Goal: Browse casually

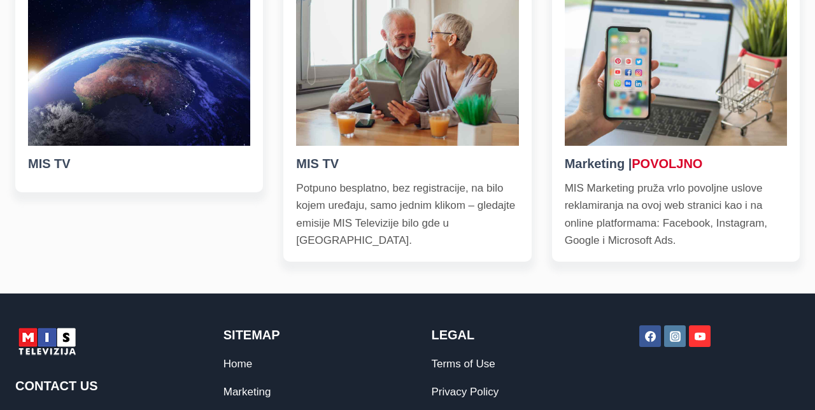
scroll to position [458, 0]
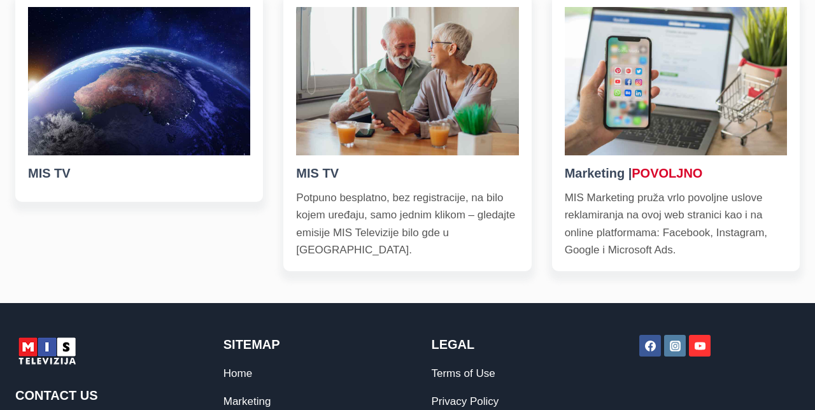
click at [166, 129] on img at bounding box center [139, 81] width 222 height 148
click at [162, 120] on img at bounding box center [139, 81] width 222 height 148
click at [168, 129] on img at bounding box center [139, 81] width 222 height 148
click at [169, 120] on img at bounding box center [139, 81] width 222 height 148
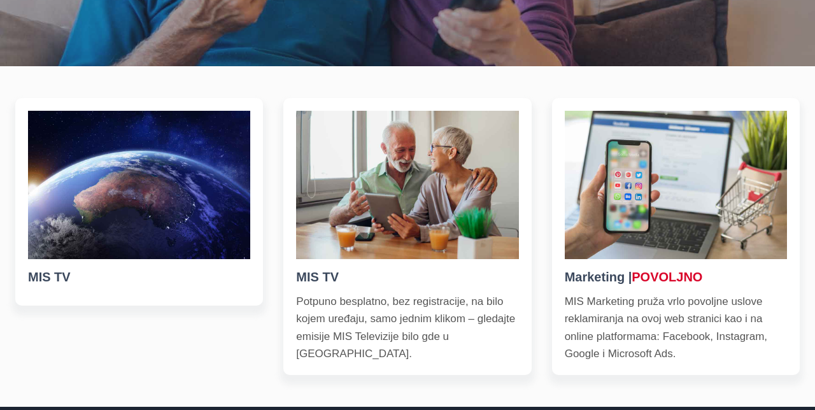
scroll to position [355, 0]
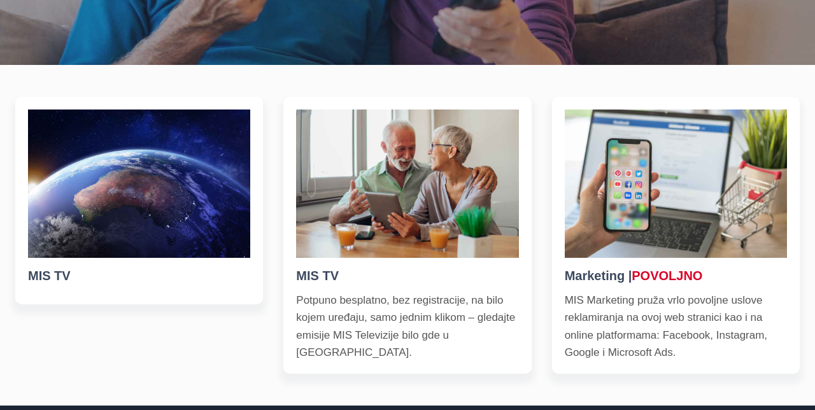
click at [185, 206] on img at bounding box center [139, 183] width 222 height 148
